Goal: Transaction & Acquisition: Purchase product/service

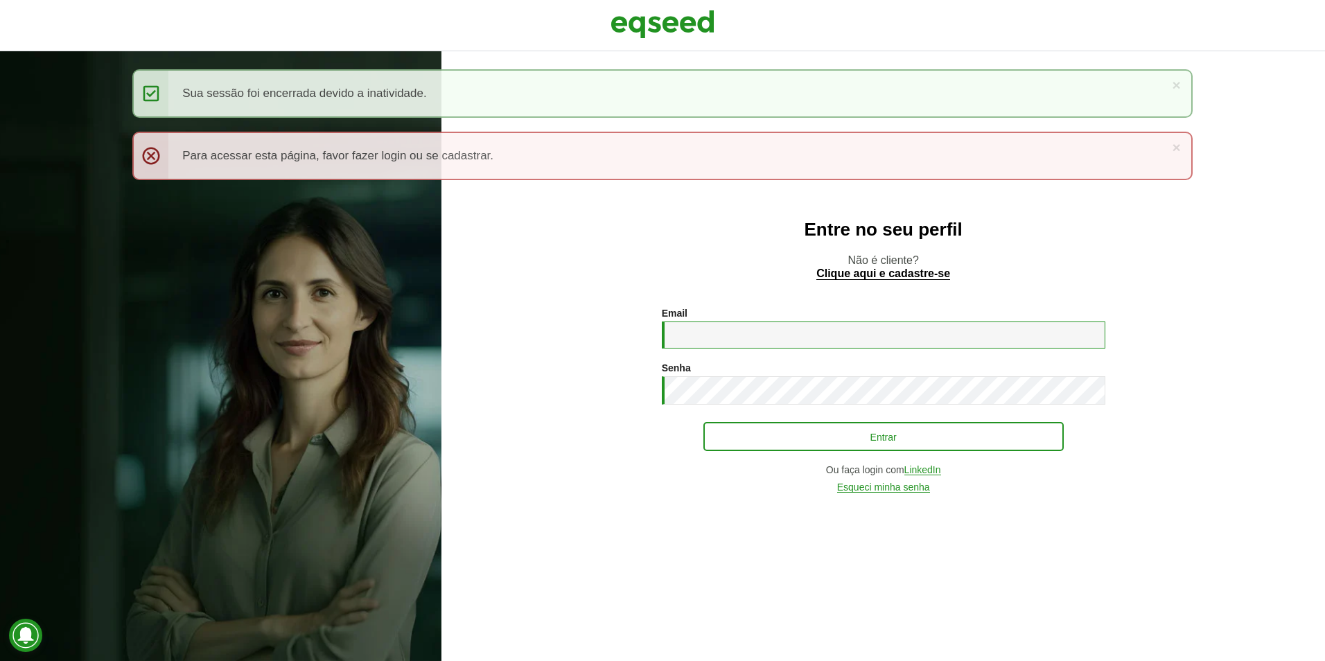
type input "**********"
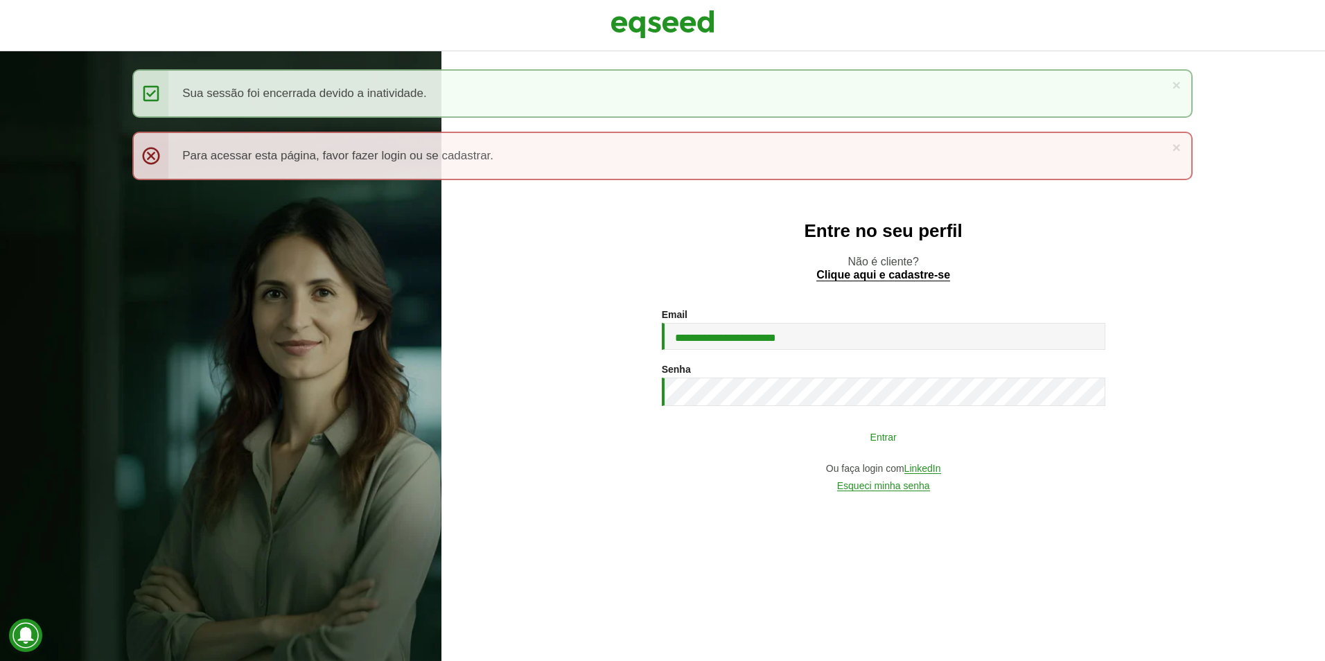
click at [892, 432] on button "Entrar" at bounding box center [883, 436] width 360 height 26
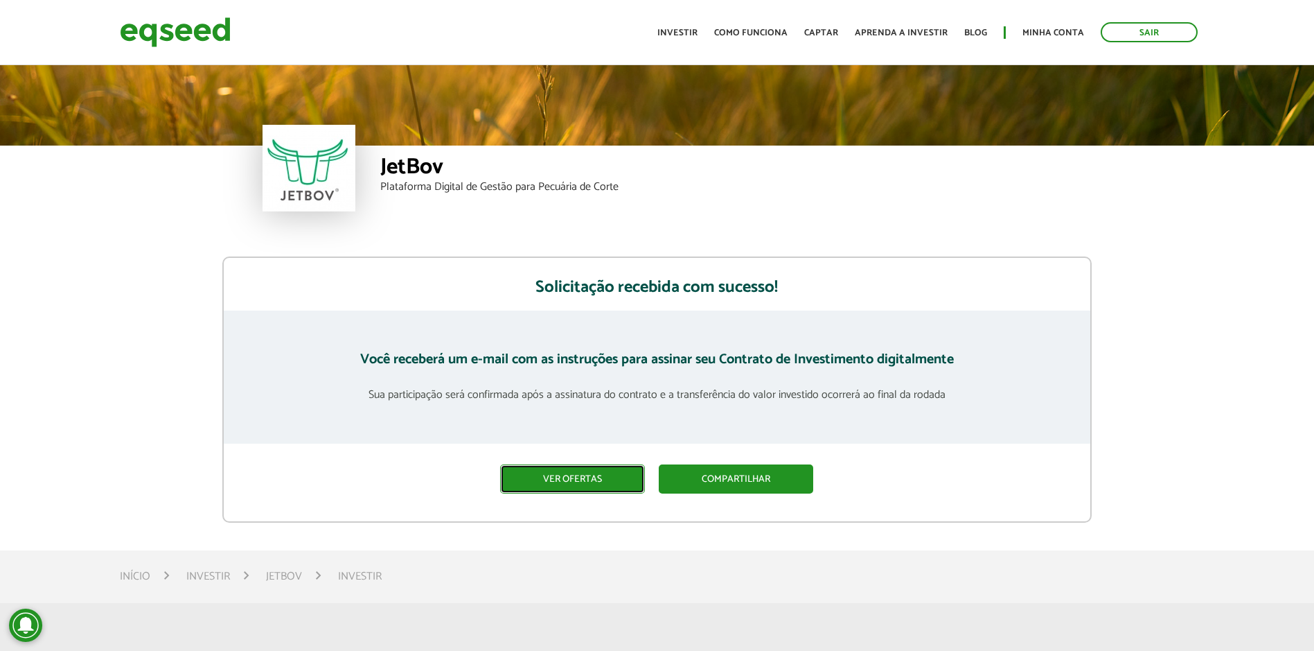
click at [587, 468] on link "Ver ofertas" at bounding box center [572, 478] width 145 height 29
